Goal: Transaction & Acquisition: Subscribe to service/newsletter

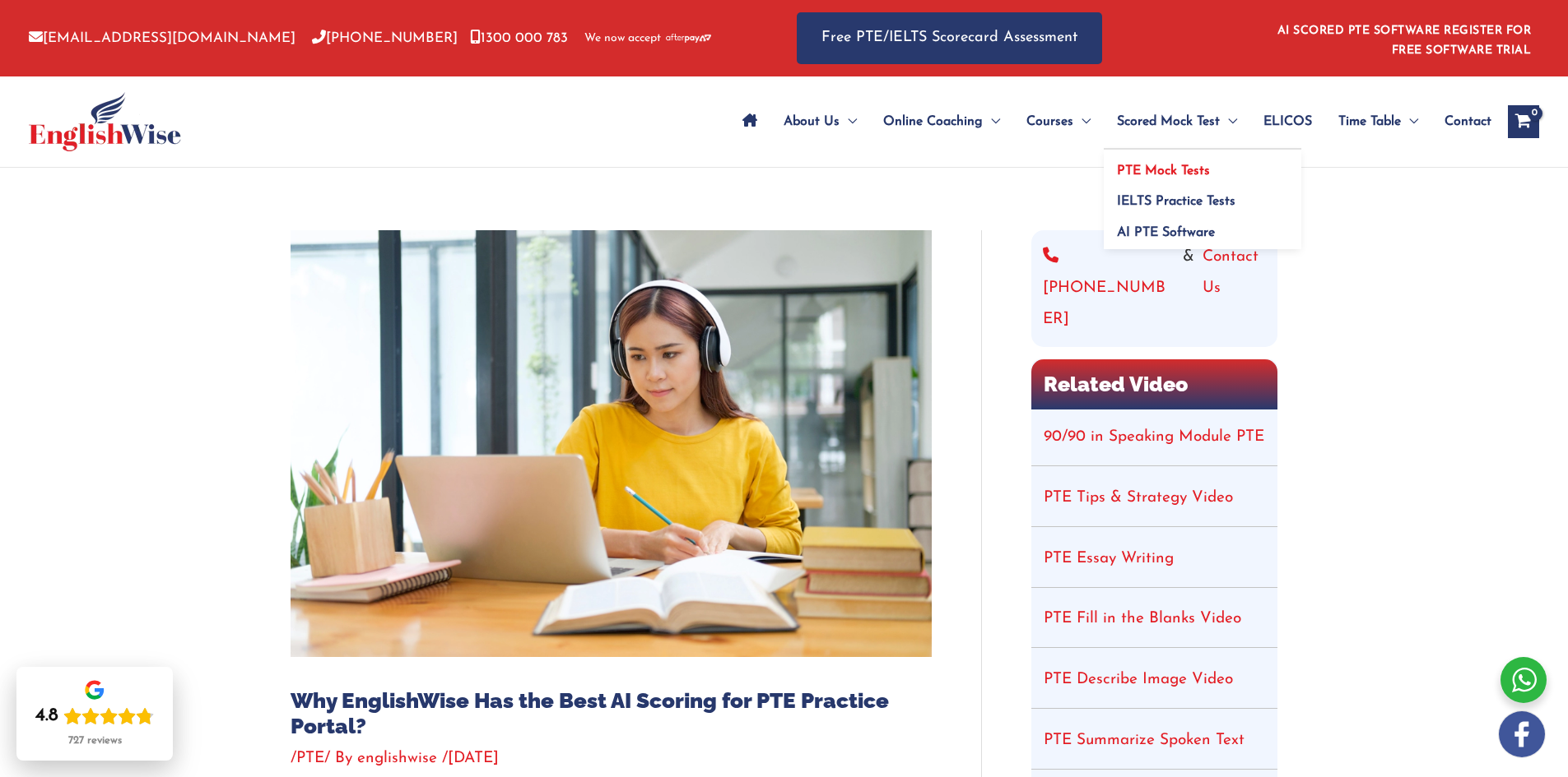
click at [1191, 172] on span "PTE Mock Tests" at bounding box center [1163, 171] width 93 height 13
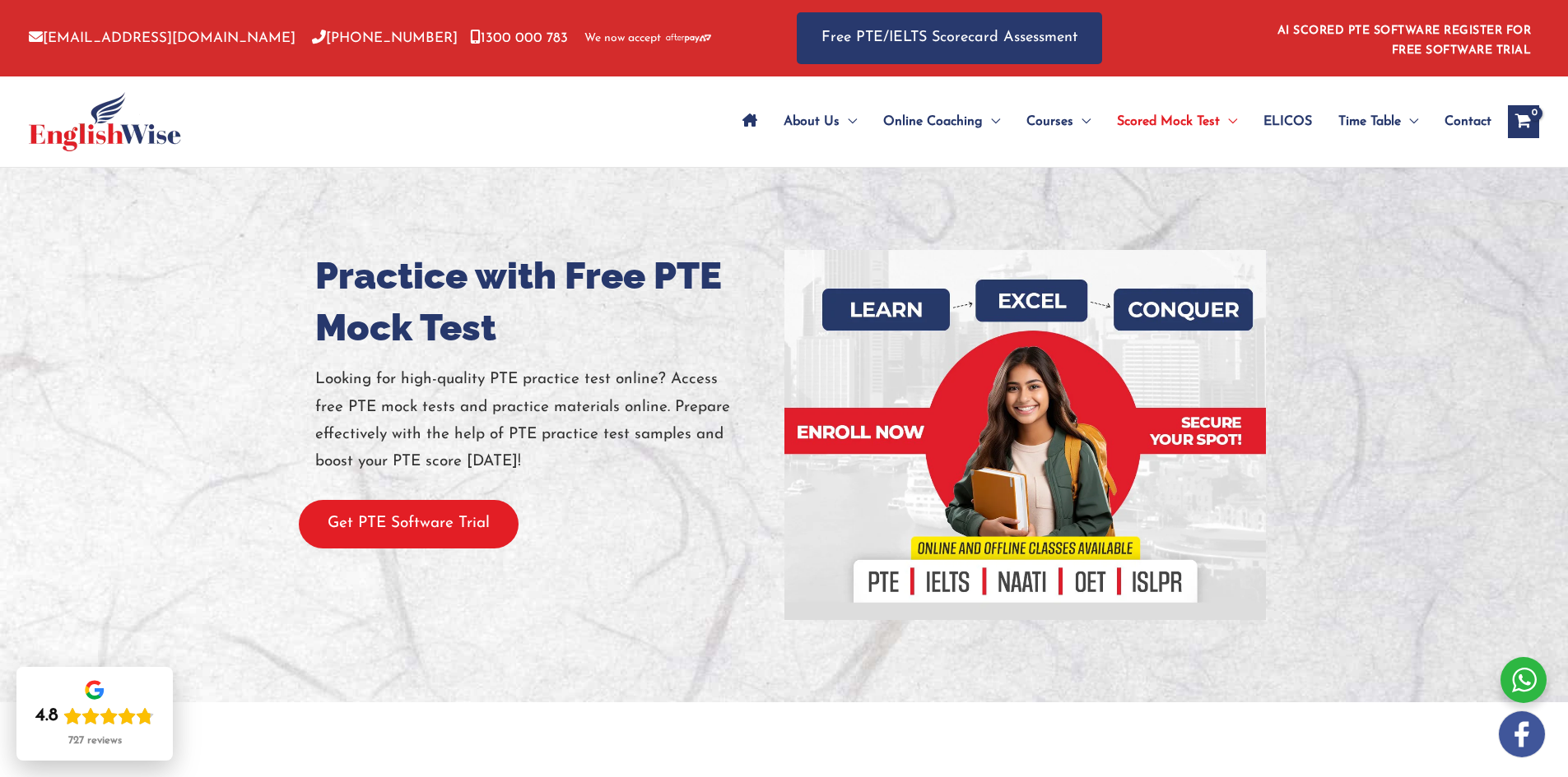
click at [360, 514] on button "Get PTE Software Trial" at bounding box center [409, 524] width 220 height 49
